Goal: Information Seeking & Learning: Learn about a topic

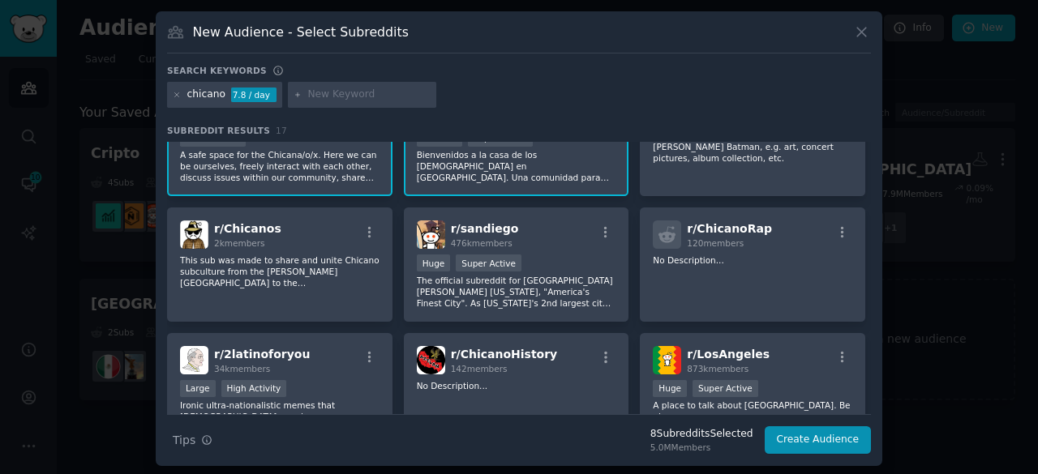
scroll to position [81, 0]
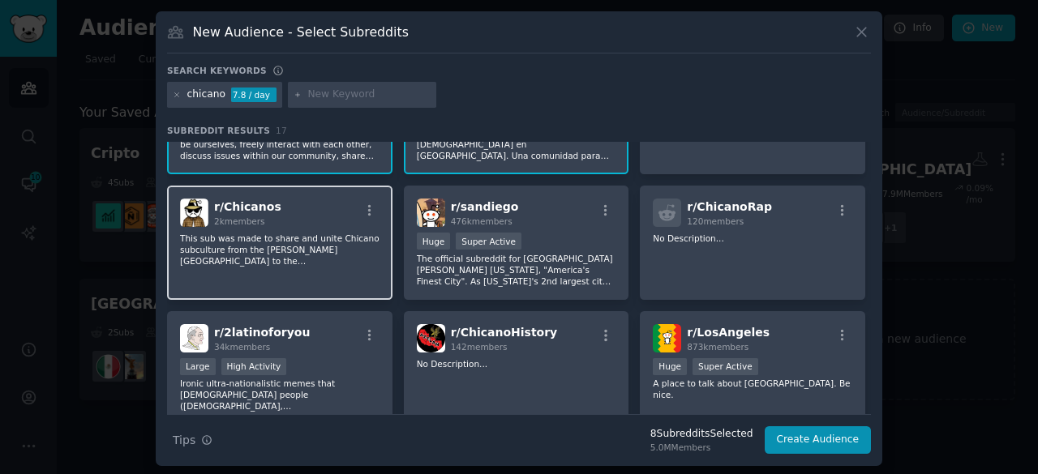
click at [332, 275] on div "r/ [DEMOGRAPHIC_DATA] 2k members This sub was made to share and unite Chicano s…" at bounding box center [279, 243] width 225 height 114
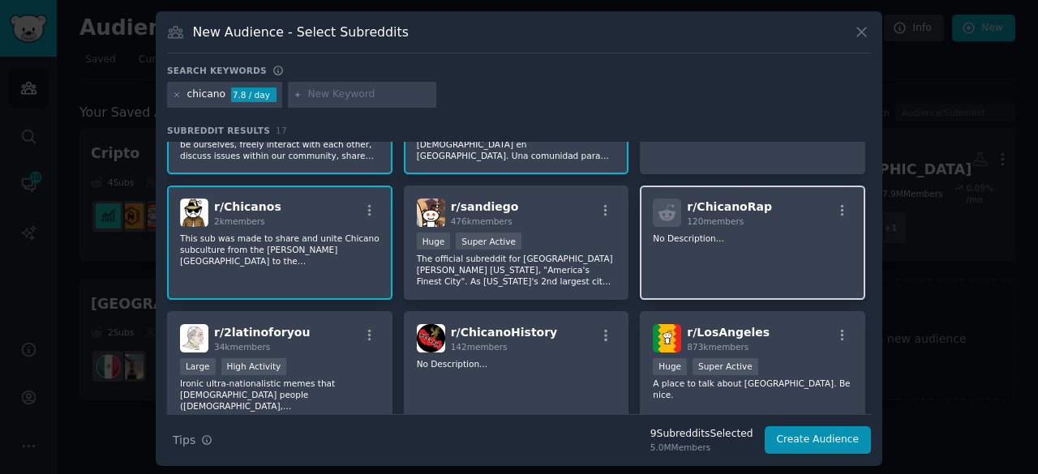
click at [734, 253] on div "r/ ChicanoRap 120 members No Description..." at bounding box center [752, 243] width 225 height 114
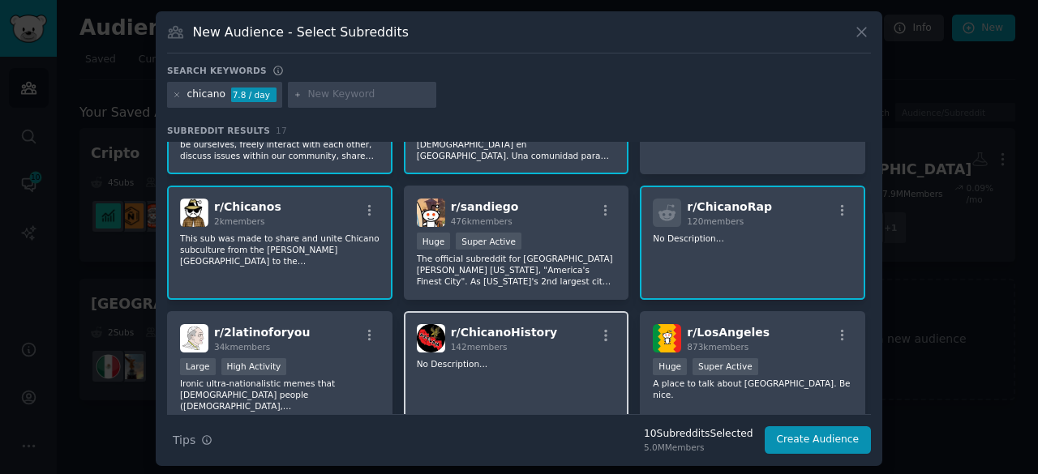
scroll to position [162, 0]
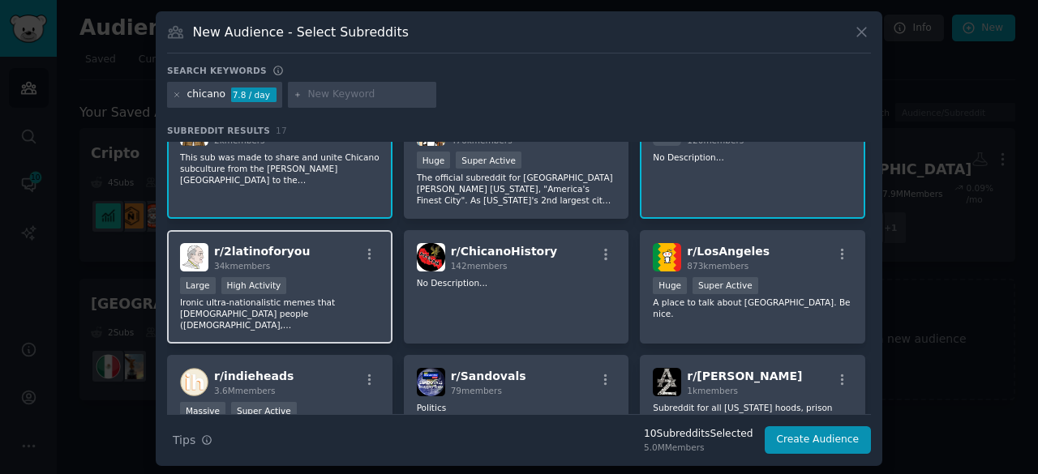
click at [339, 281] on div ">= 80th percentile for submissions / day Large High Activity" at bounding box center [279, 287] width 199 height 20
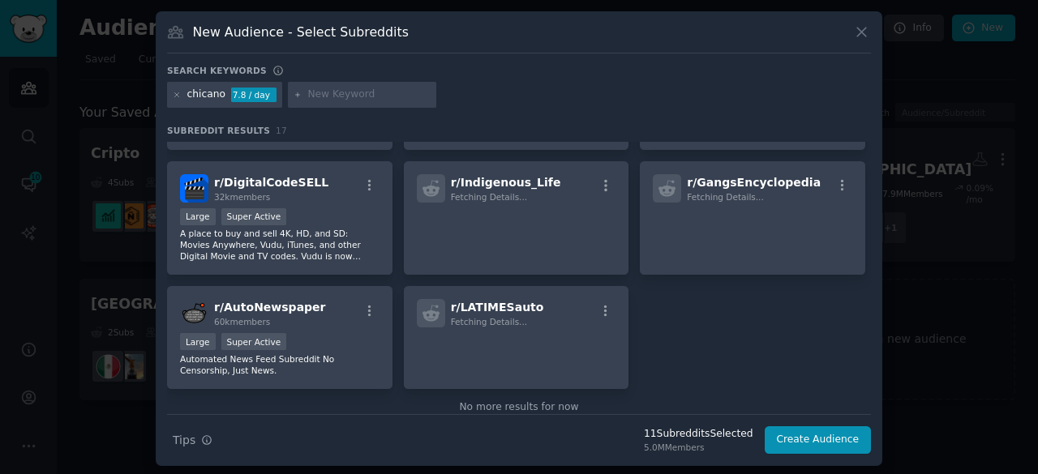
scroll to position [502, 0]
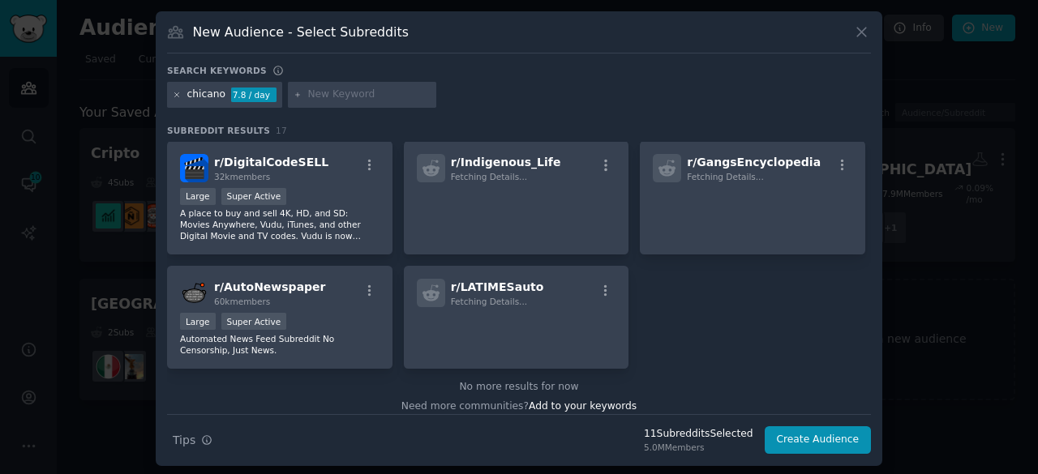
click at [174, 96] on icon at bounding box center [177, 95] width 9 height 9
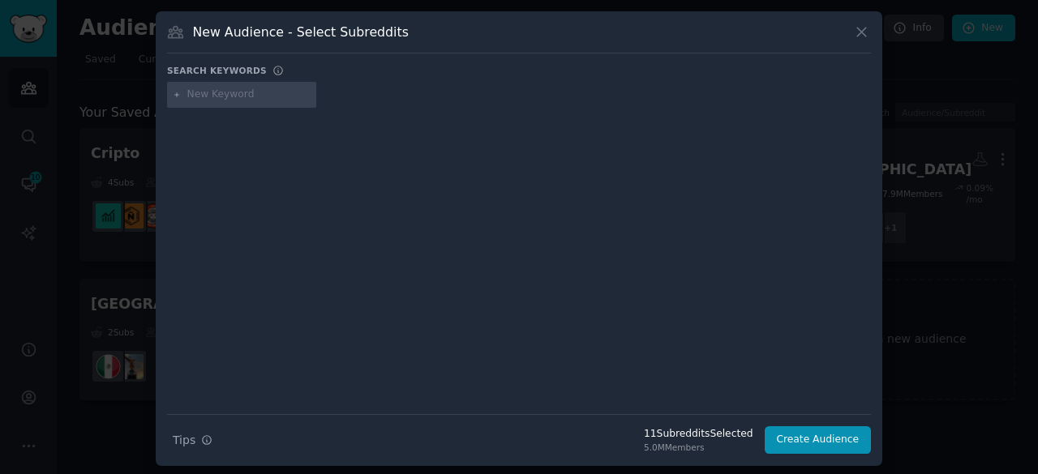
click at [230, 90] on input "text" at bounding box center [248, 95] width 123 height 15
type input ","
type input "MIGRANTES"
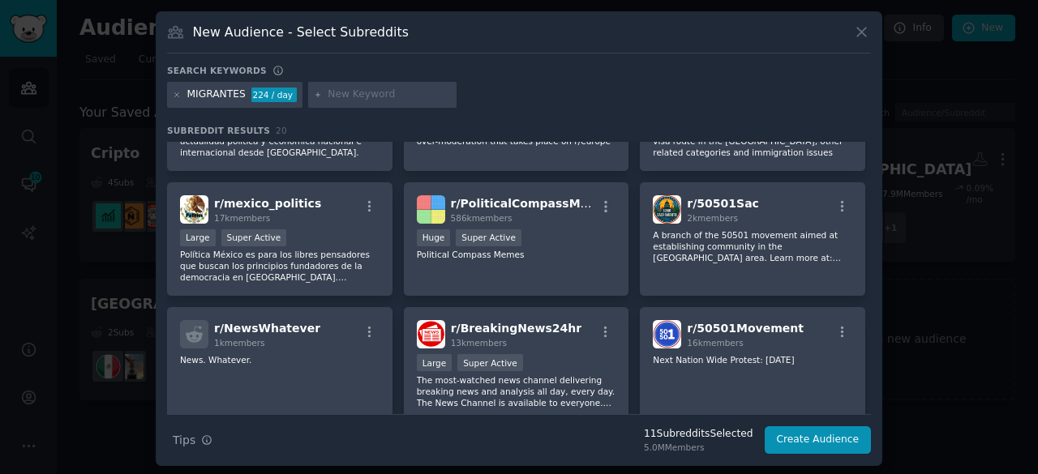
scroll to position [487, 0]
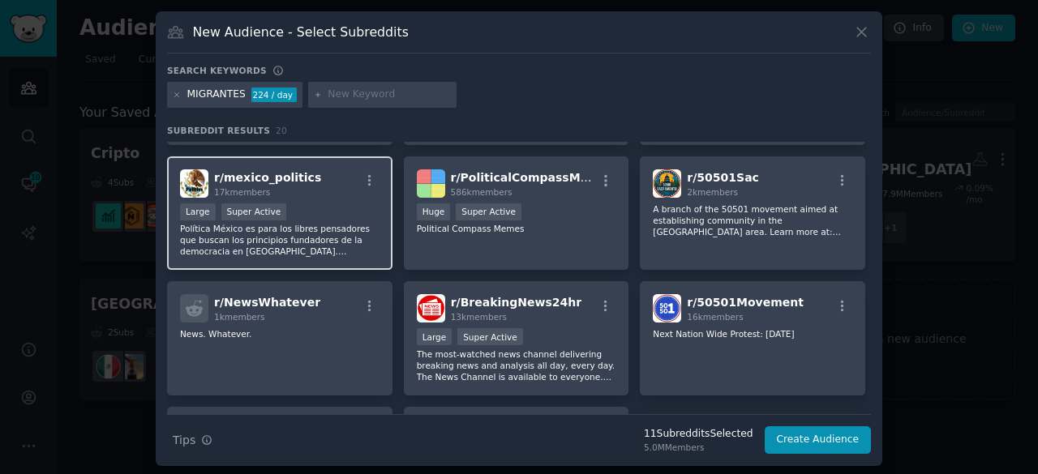
click at [333, 194] on div "r/ mexico_politics 17k members" at bounding box center [279, 183] width 199 height 28
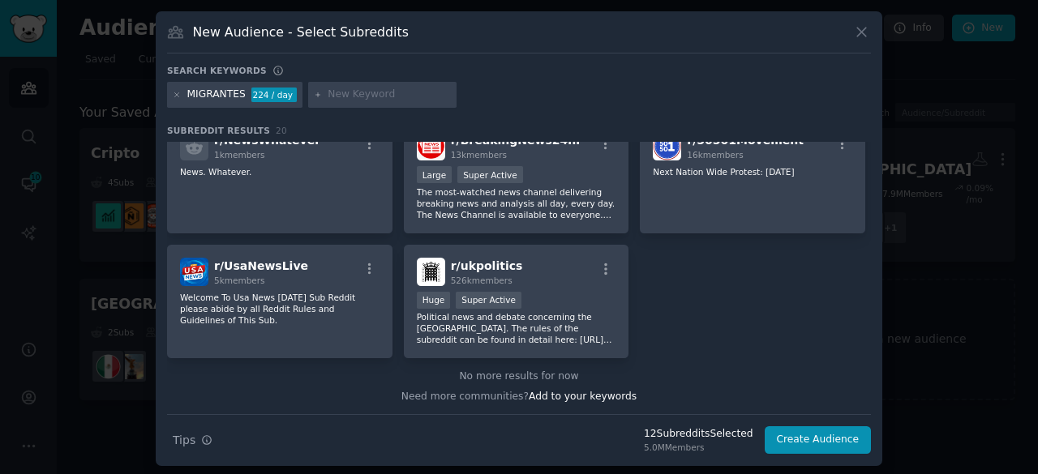
scroll to position [650, 0]
click at [177, 93] on icon at bounding box center [177, 95] width 9 height 9
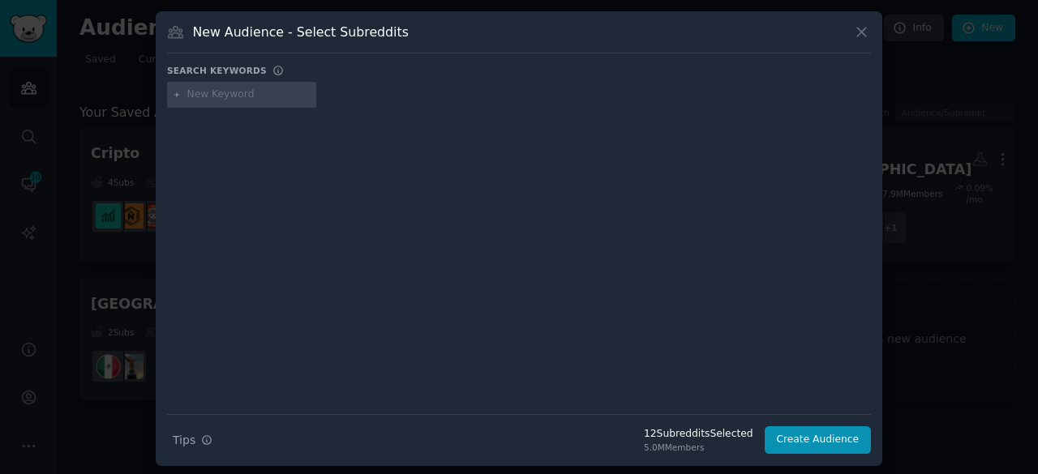
click at [240, 101] on div at bounding box center [241, 95] width 149 height 26
click at [242, 98] on input "text" at bounding box center [248, 95] width 123 height 15
type input "MIGRACIÓN"
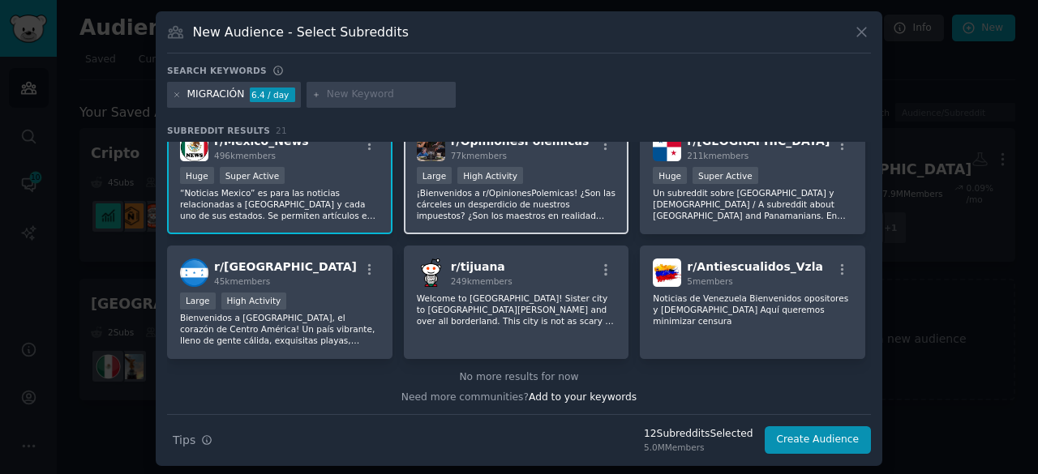
scroll to position [649, 0]
click at [174, 96] on icon at bounding box center [177, 95] width 9 height 9
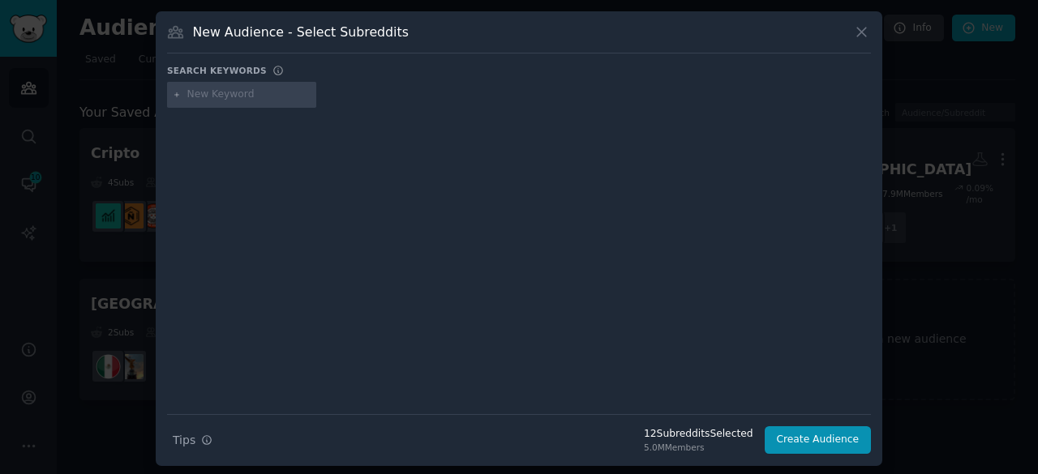
click at [214, 96] on input "text" at bounding box center [248, 95] width 123 height 15
type input "REMESAS"
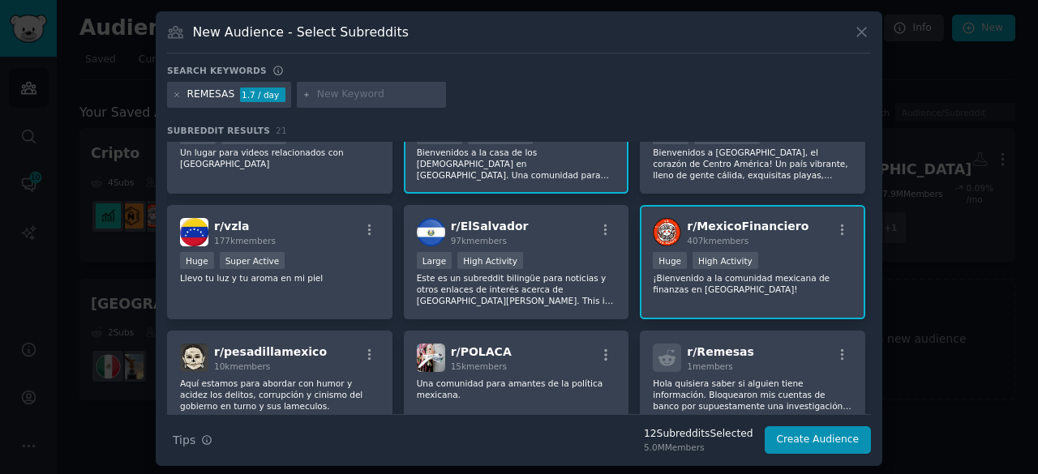
scroll to position [81, 0]
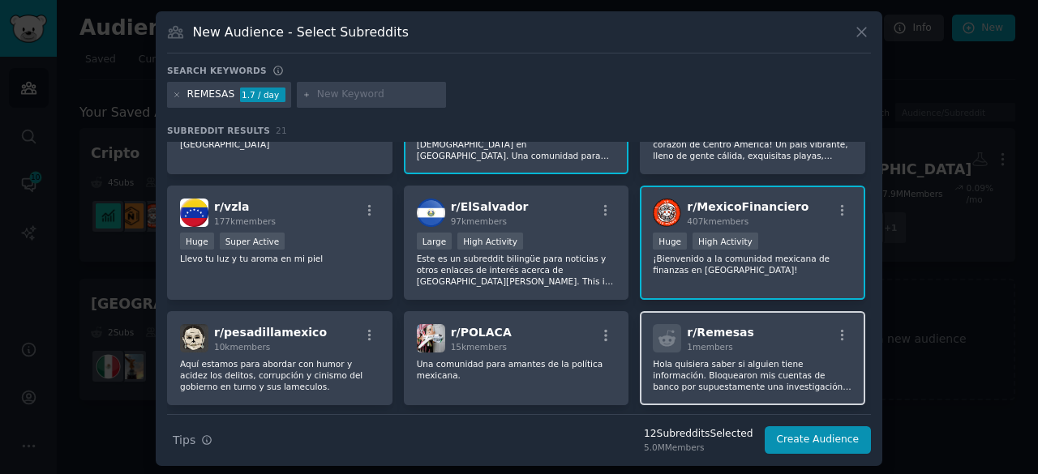
click at [714, 349] on span "1 members" at bounding box center [710, 347] width 46 height 10
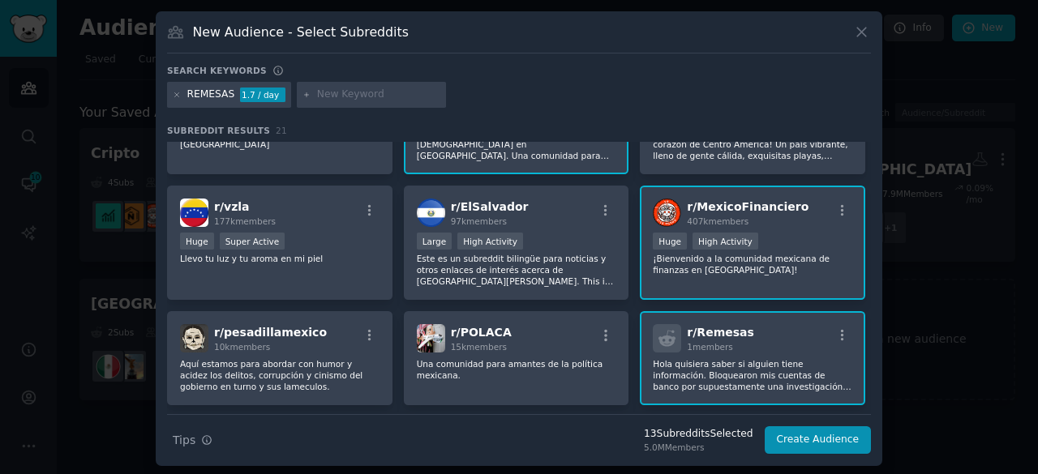
click at [733, 382] on p "Hola quisiera saber si alguien tiene información. Bloquearon mis cuentas de ban…" at bounding box center [752, 375] width 199 height 34
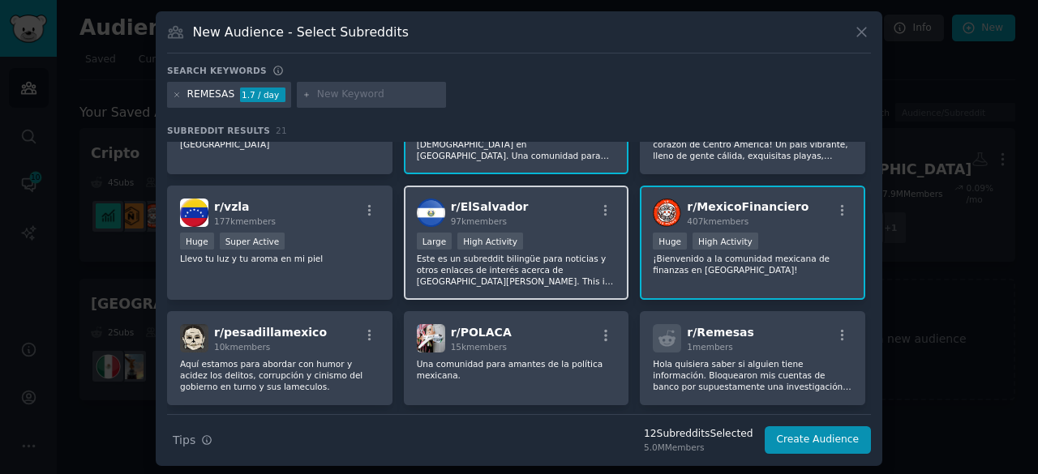
click at [569, 260] on p "Este es un subreddit bilingüe para noticias y otros enlaces de interés acerca d…" at bounding box center [516, 270] width 199 height 34
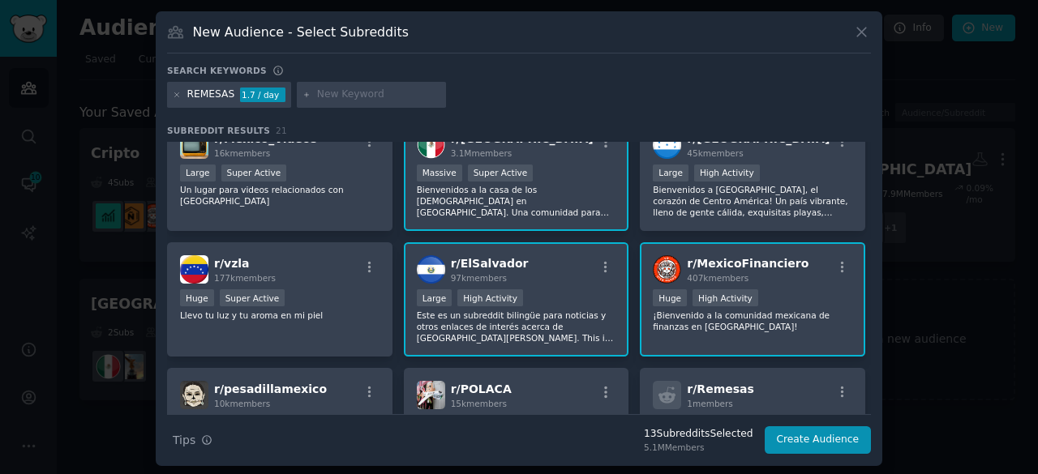
scroll to position [0, 0]
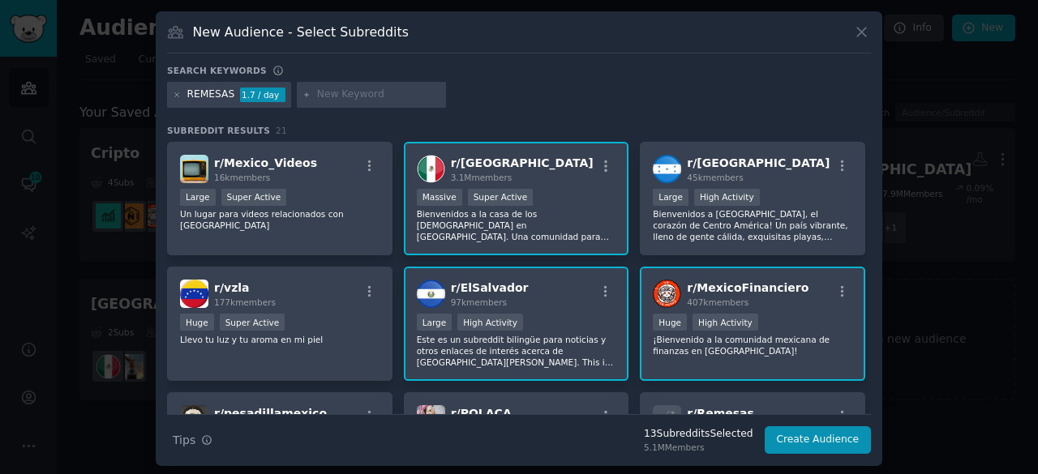
click at [564, 289] on div "r/ ElSalvador 97k members" at bounding box center [516, 294] width 199 height 28
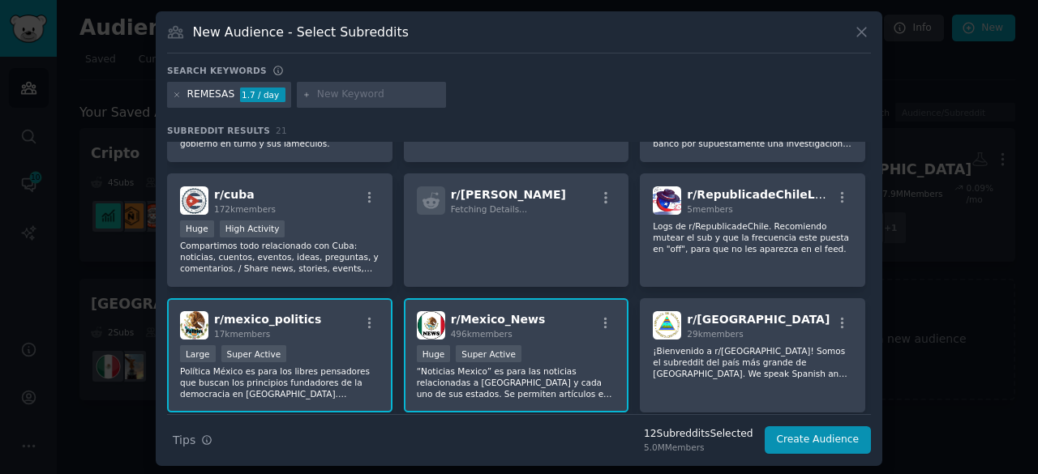
scroll to position [405, 0]
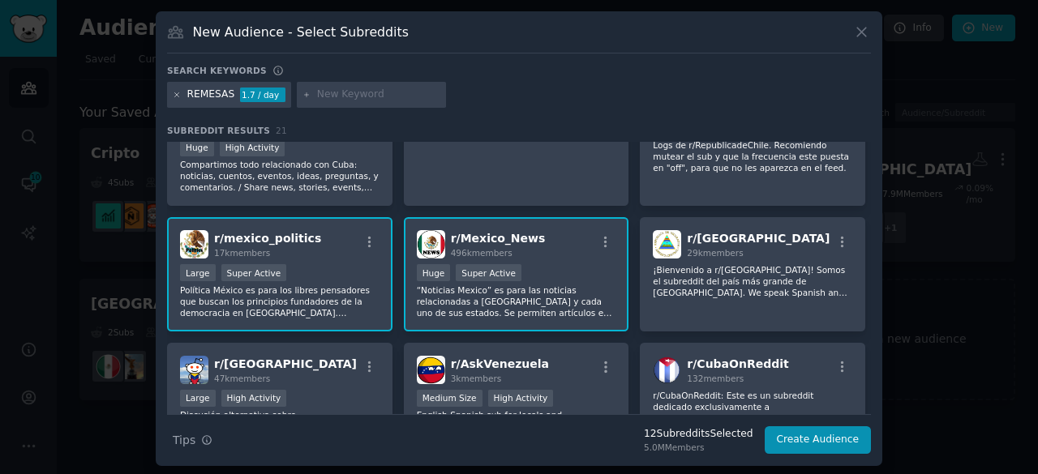
click at [178, 92] on icon at bounding box center [177, 95] width 9 height 9
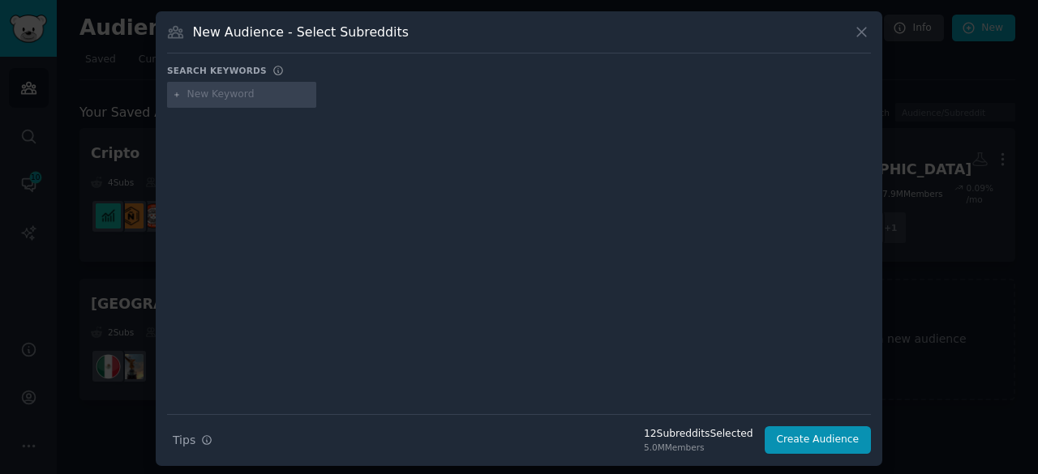
click at [211, 95] on input "text" at bounding box center [248, 95] width 123 height 15
type input "REMESA"
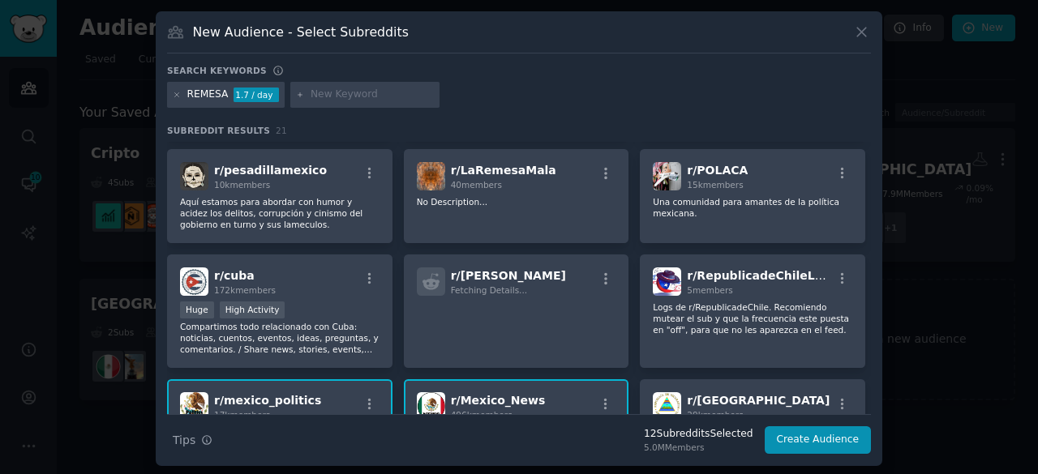
scroll to position [324, 0]
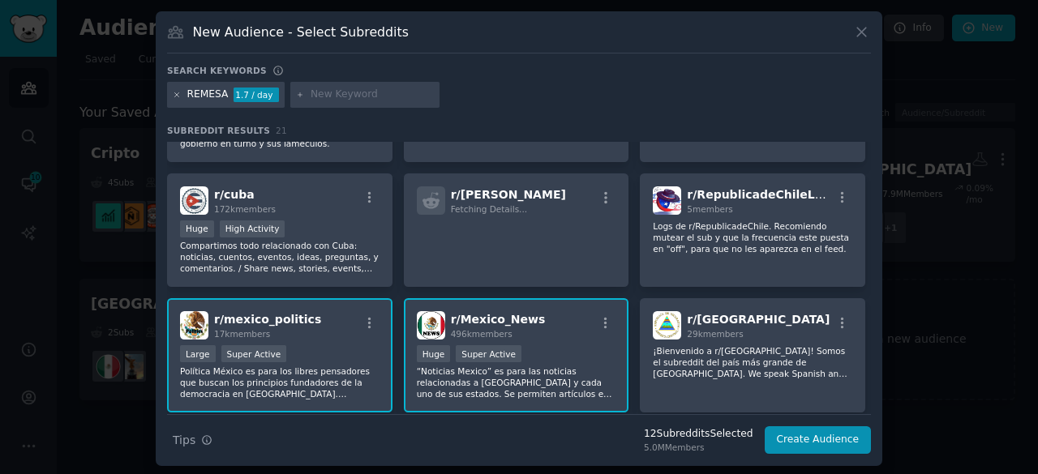
click at [173, 92] on icon at bounding box center [177, 95] width 9 height 9
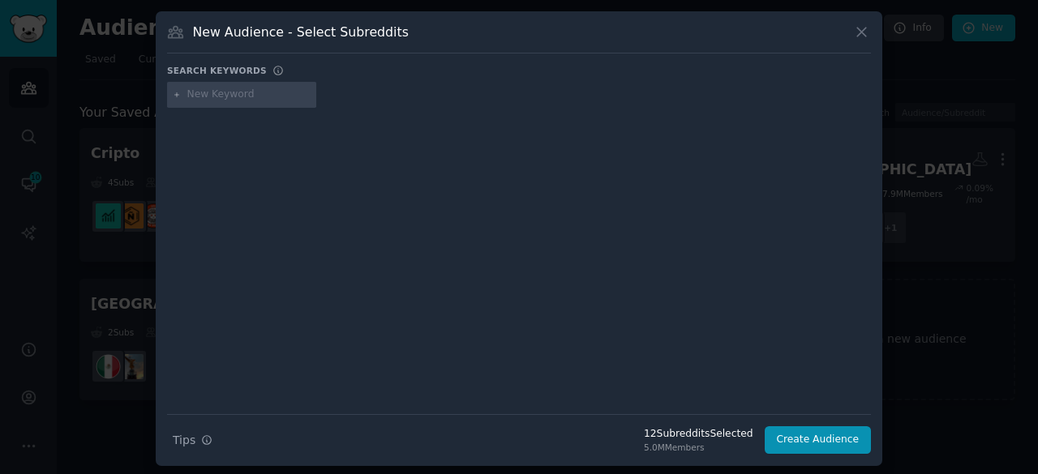
click at [197, 92] on input "text" at bounding box center [248, 95] width 123 height 15
type input "WESTERN UNION"
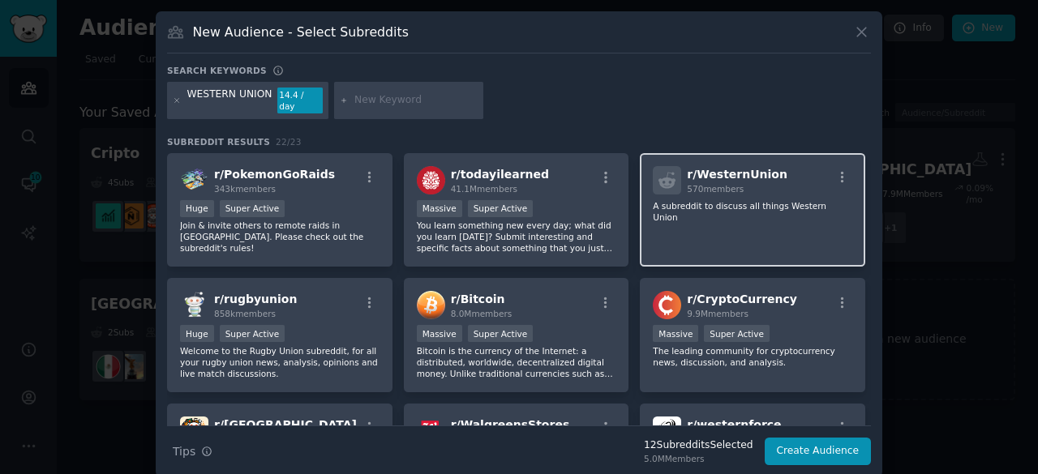
click at [794, 223] on div "r/ WesternUnion 570 members A subreddit to discuss all things Western Union" at bounding box center [752, 210] width 225 height 114
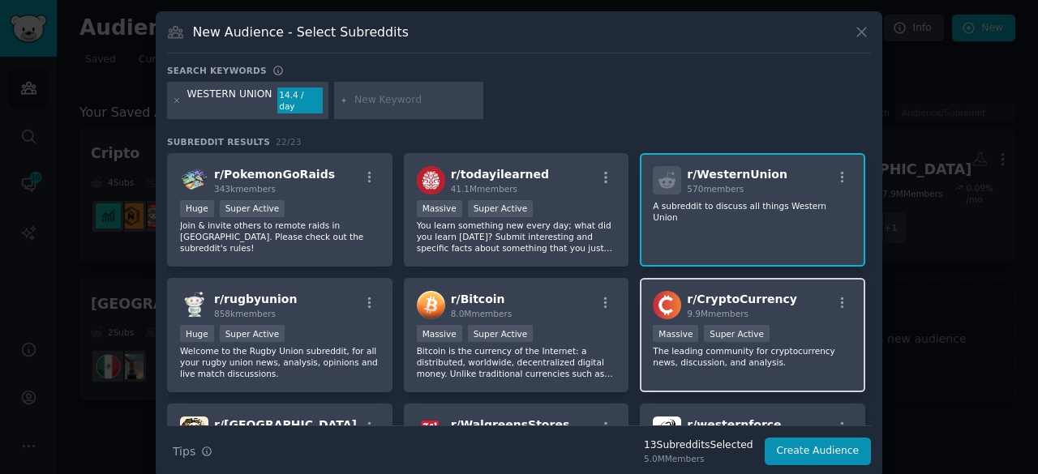
scroll to position [81, 0]
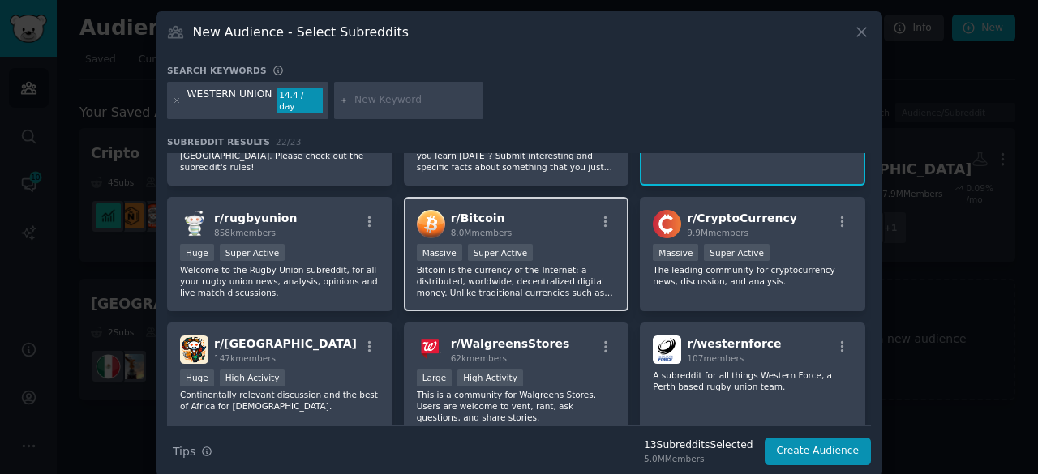
click at [538, 264] on p "Bitcoin is the currency of the Internet: a distributed, worldwide, decentralize…" at bounding box center [516, 281] width 199 height 34
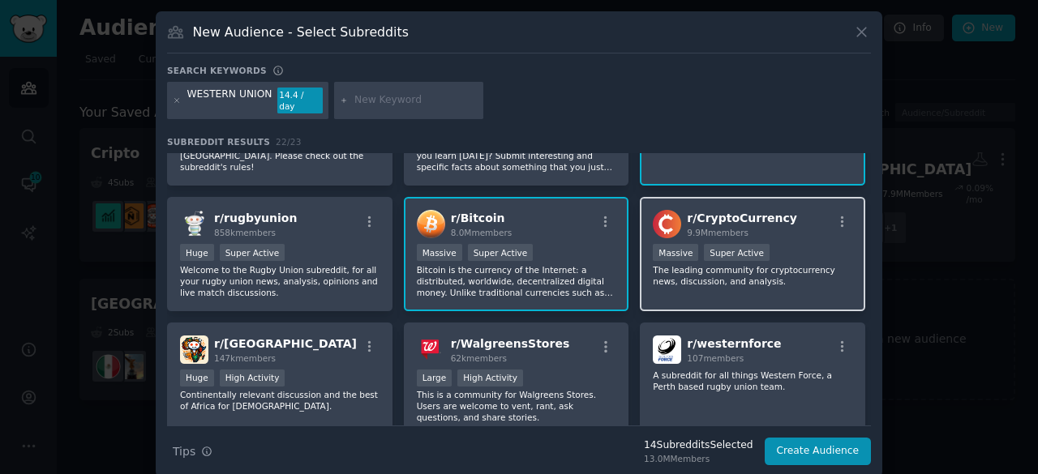
click at [718, 272] on p "The leading community for cryptocurrency news, discussion, and analysis." at bounding box center [752, 275] width 199 height 23
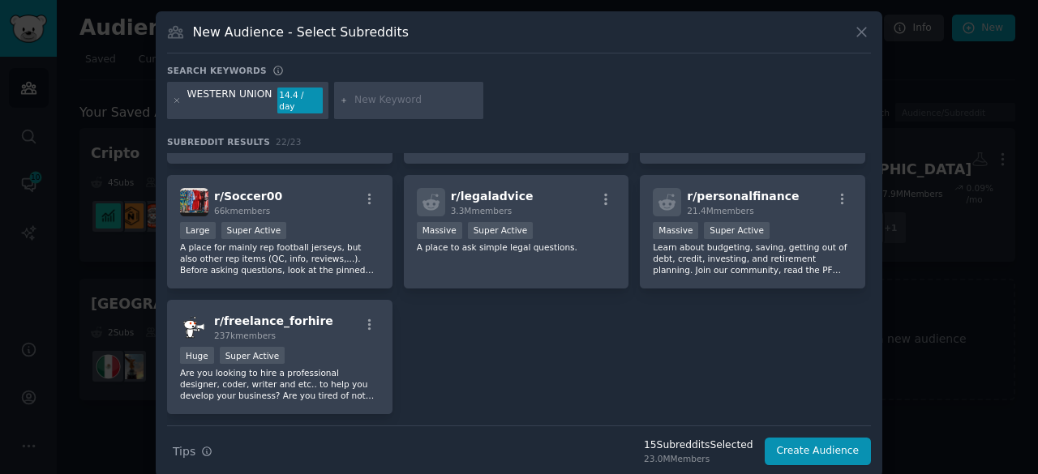
scroll to position [775, 0]
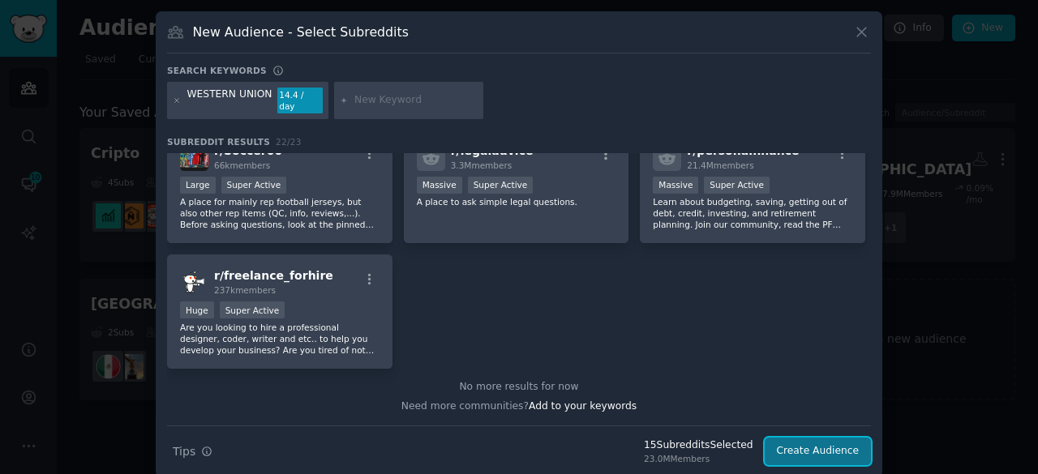
click at [814, 438] on button "Create Audience" at bounding box center [818, 452] width 107 height 28
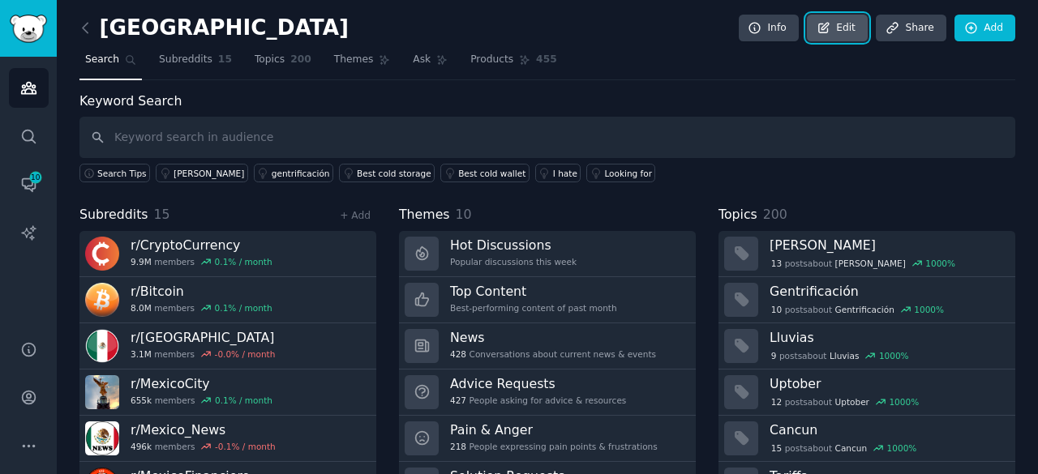
click at [848, 28] on link "Edit" at bounding box center [837, 29] width 61 height 28
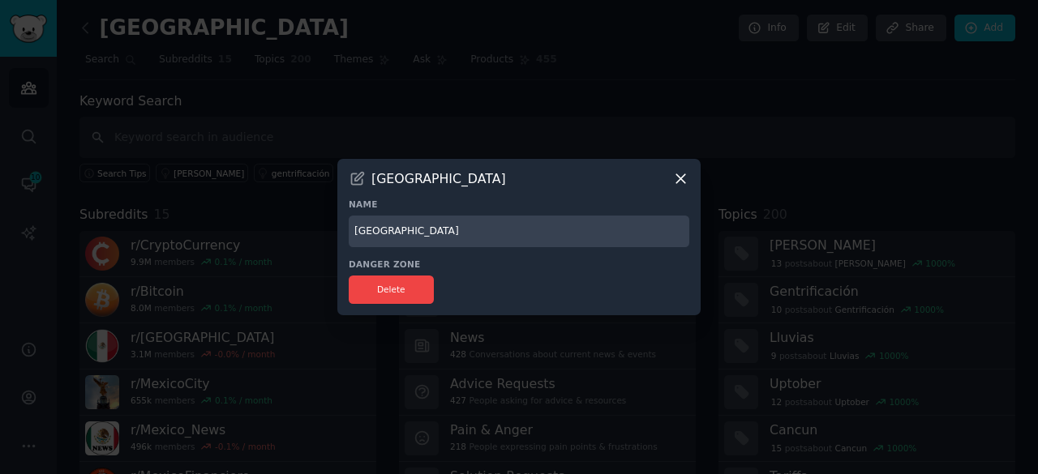
drag, startPoint x: 439, startPoint y: 235, endPoint x: 346, endPoint y: 225, distance: 93.8
click at [346, 225] on div "[GEOGRAPHIC_DATA] Name mexico Danger Zone Delete" at bounding box center [518, 237] width 363 height 156
type input "r"
click at [379, 234] on input "Remmittances" at bounding box center [519, 232] width 341 height 32
type input "Remittances"
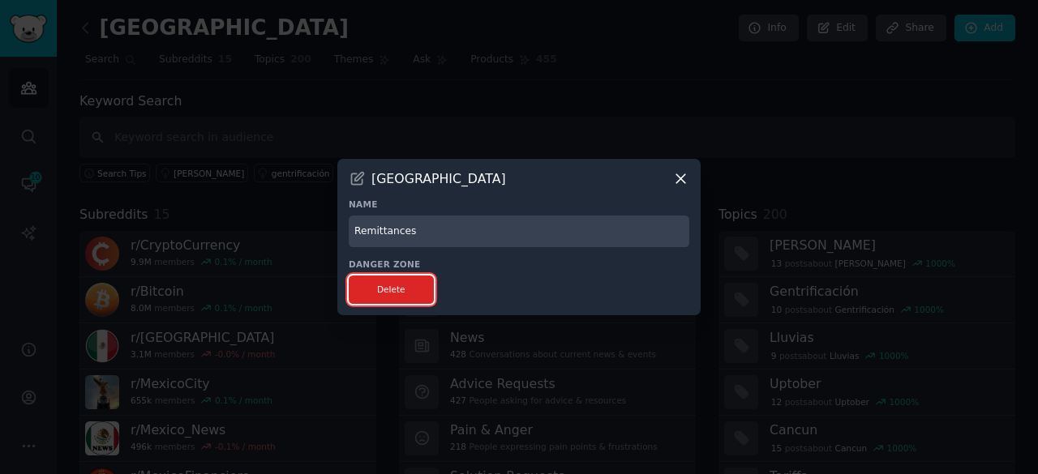
click at [383, 294] on button "Delete" at bounding box center [391, 290] width 85 height 28
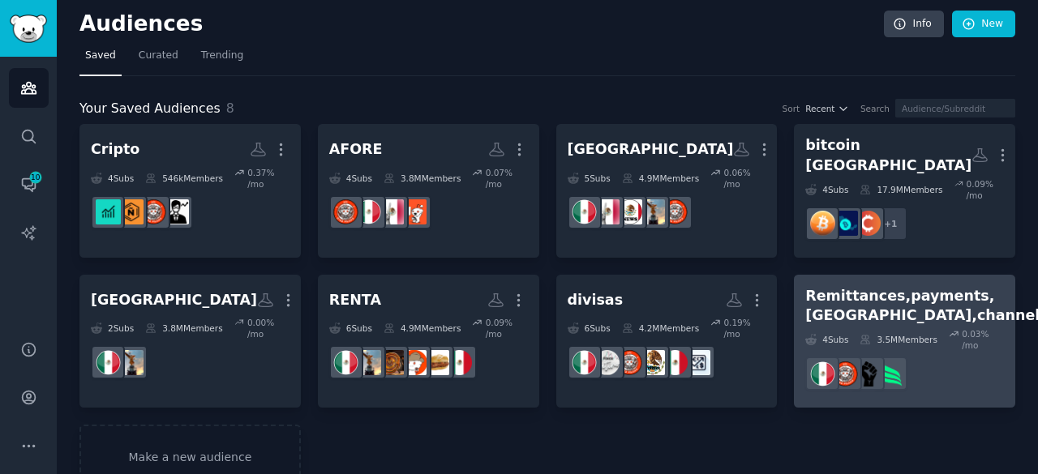
scroll to position [5, 0]
click at [951, 351] on link "Remittances,payments,[GEOGRAPHIC_DATA],channels More 4 Sub s 3.5M Members 0.03 …" at bounding box center [904, 341] width 221 height 134
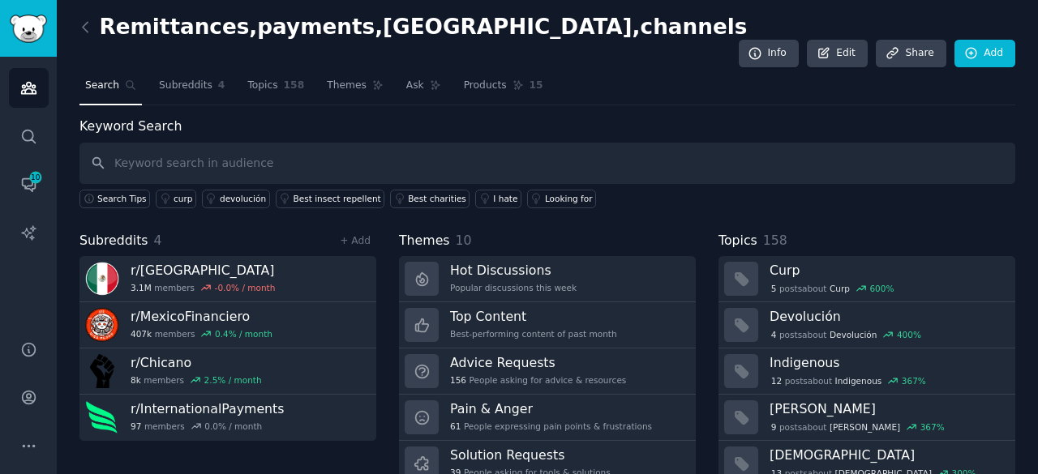
click at [461, 143] on input "text" at bounding box center [547, 163] width 936 height 41
type input "remesas"
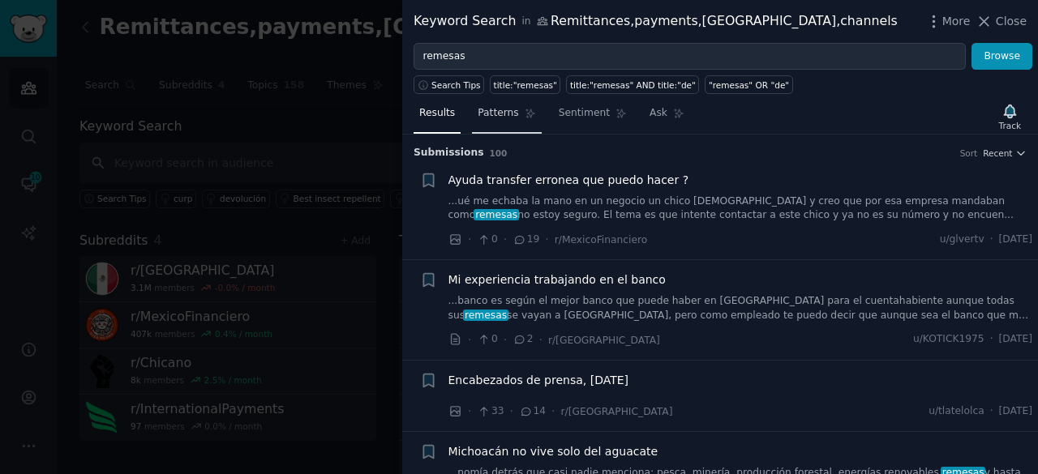
click at [505, 116] on span "Patterns" at bounding box center [498, 113] width 41 height 15
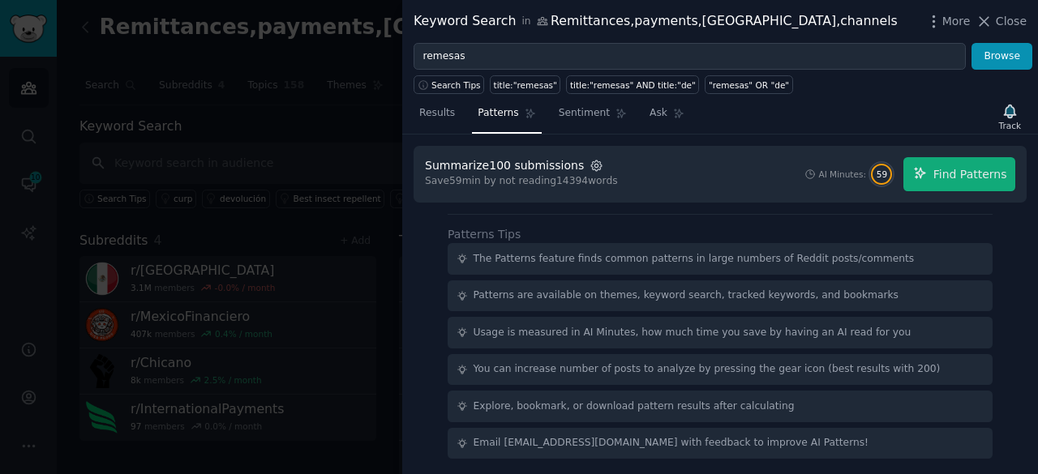
click at [591, 168] on icon "button" at bounding box center [596, 166] width 11 height 11
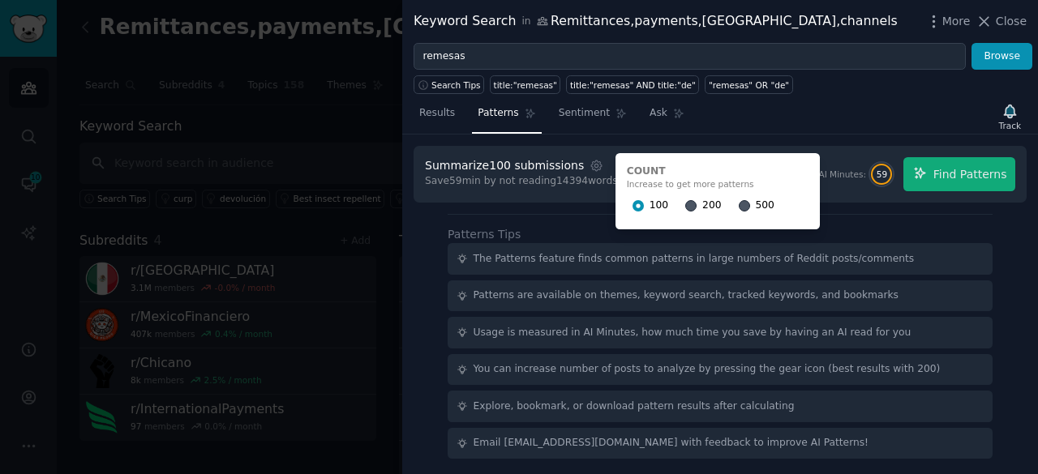
click at [756, 207] on span "500" at bounding box center [765, 206] width 19 height 15
click at [742, 207] on input "500" at bounding box center [744, 205] width 11 height 11
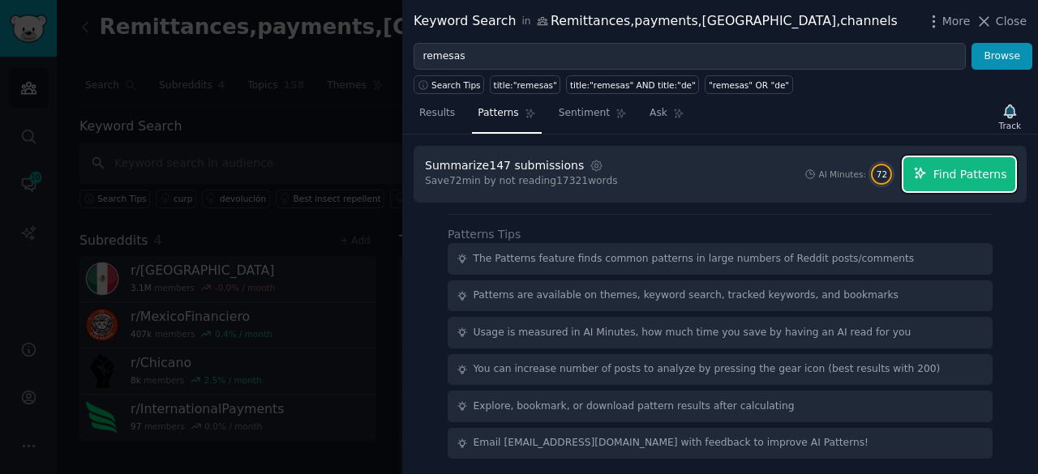
click at [998, 176] on span "Find Patterns" at bounding box center [970, 174] width 74 height 17
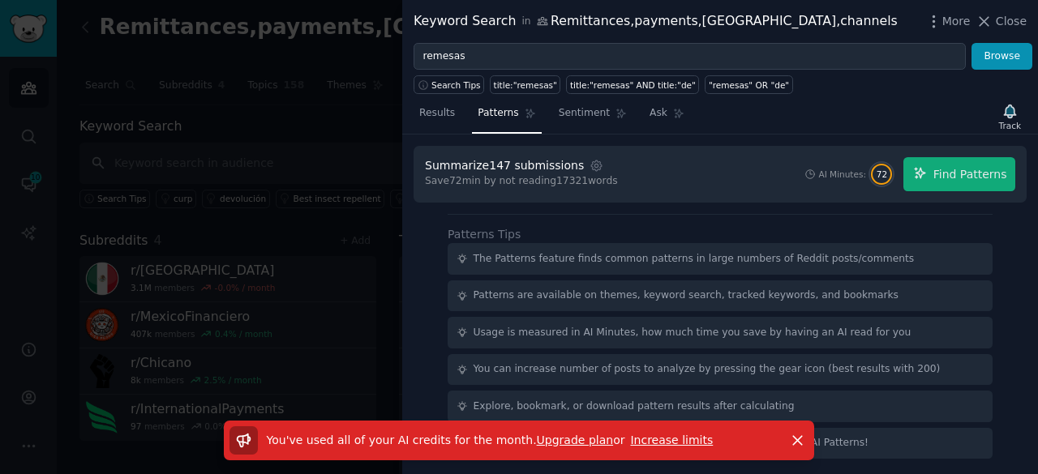
click at [660, 439] on link "Increase limits" at bounding box center [671, 440] width 83 height 13
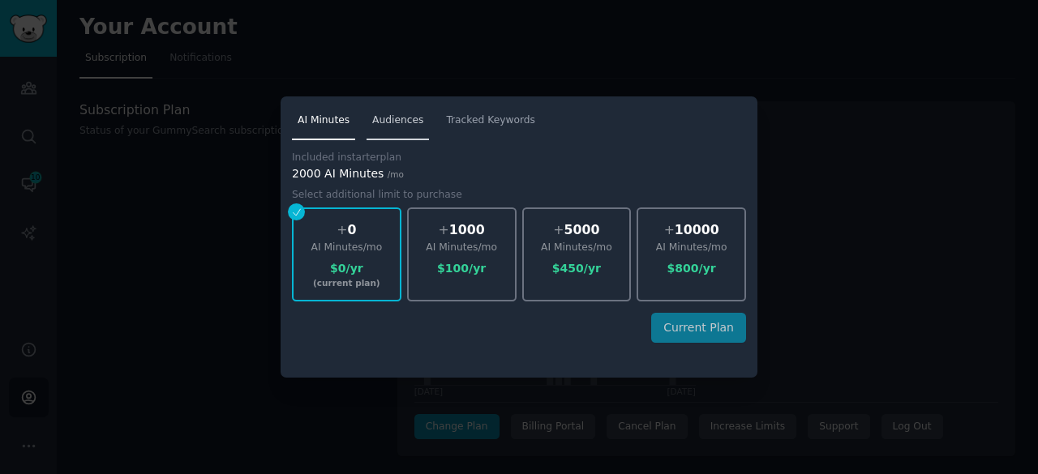
click at [381, 129] on link "Audiences" at bounding box center [398, 124] width 62 height 33
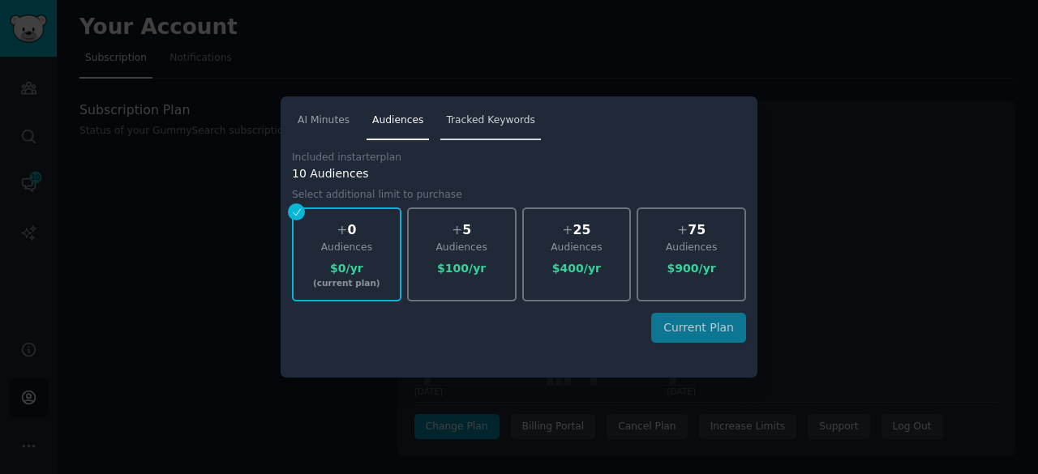
click at [468, 121] on span "Tracked Keywords" at bounding box center [490, 121] width 89 height 15
click at [337, 116] on span "AI Minutes" at bounding box center [324, 121] width 52 height 15
